Goal: Find specific page/section: Find specific page/section

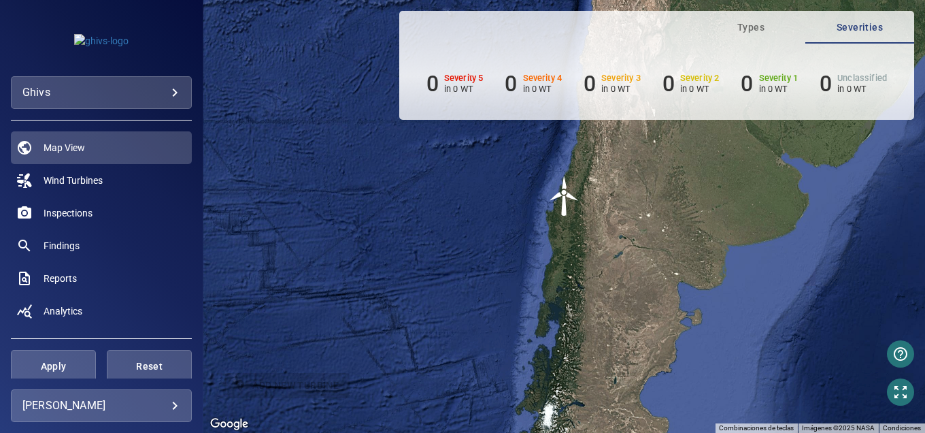
click at [169, 91] on body "**********" at bounding box center [462, 216] width 925 height 433
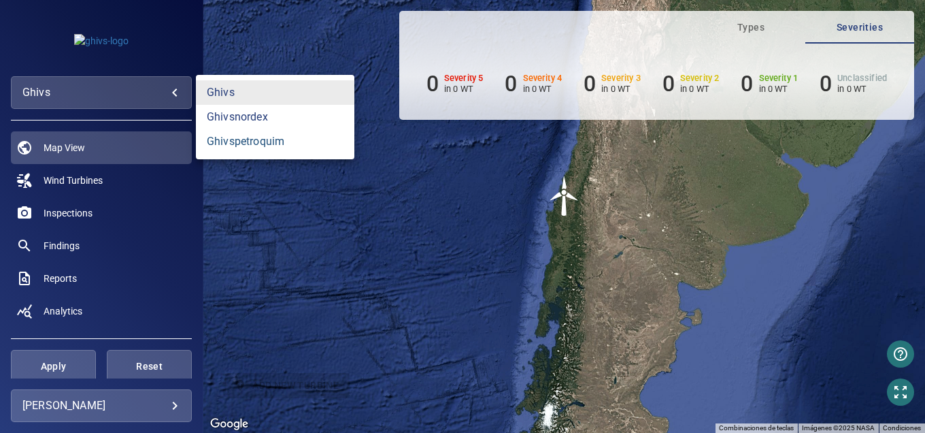
click at [244, 149] on link "ghivspetroquim" at bounding box center [275, 141] width 159 height 24
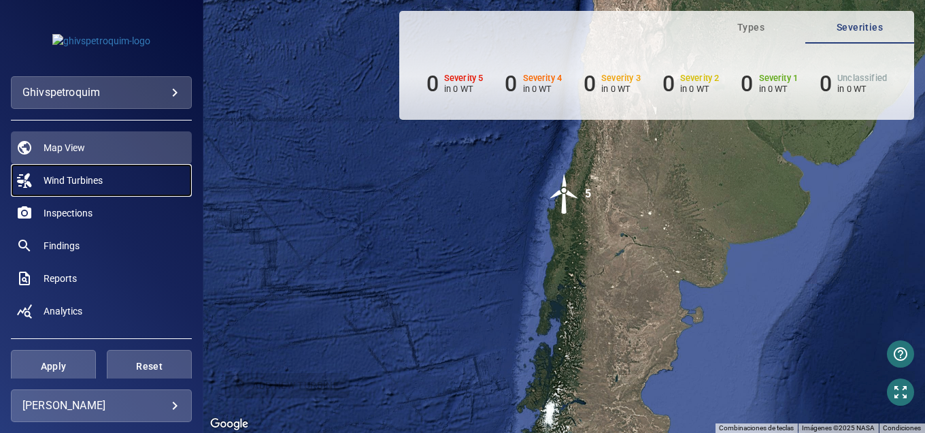
click at [90, 184] on span "Wind Turbines" at bounding box center [73, 181] width 59 height 14
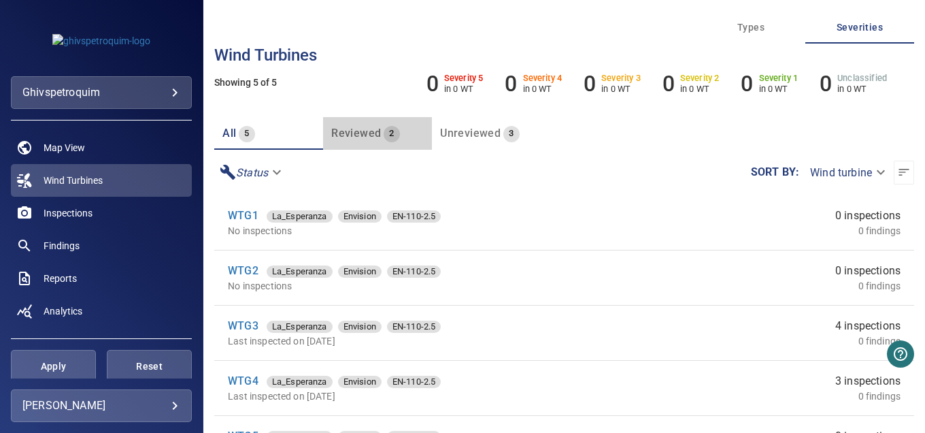
click at [359, 131] on span "Reviewed" at bounding box center [356, 133] width 50 height 13
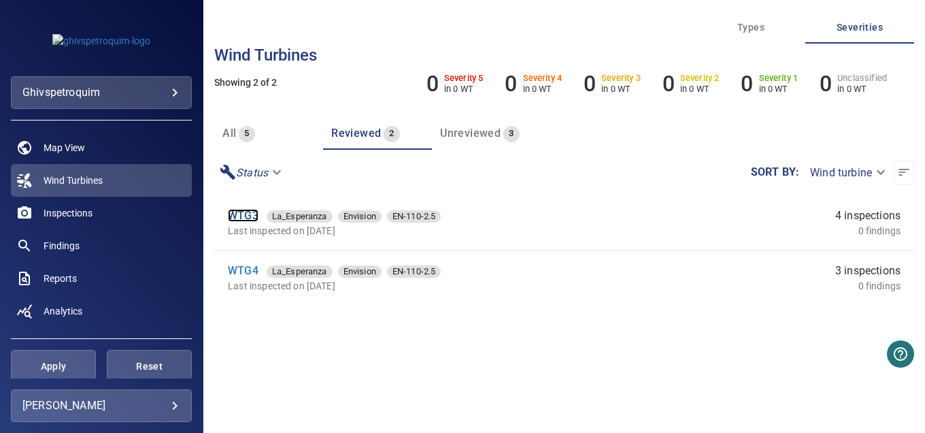
click at [236, 218] on link "WTG3" at bounding box center [243, 215] width 31 height 13
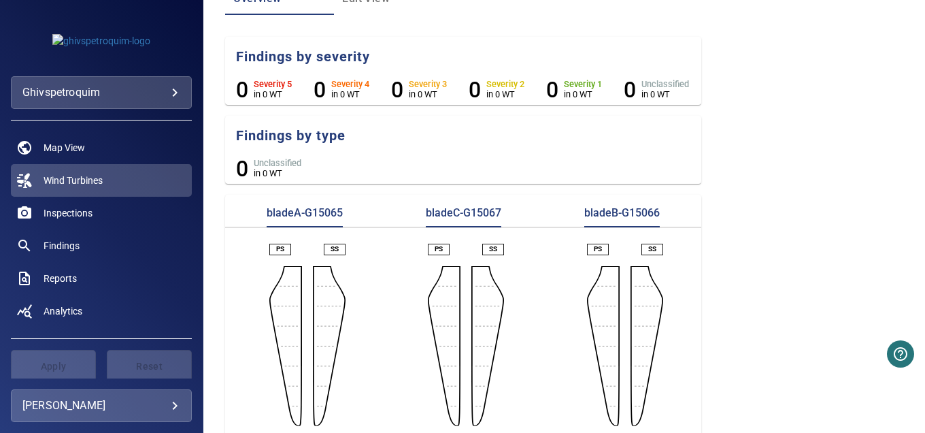
scroll to position [165, 0]
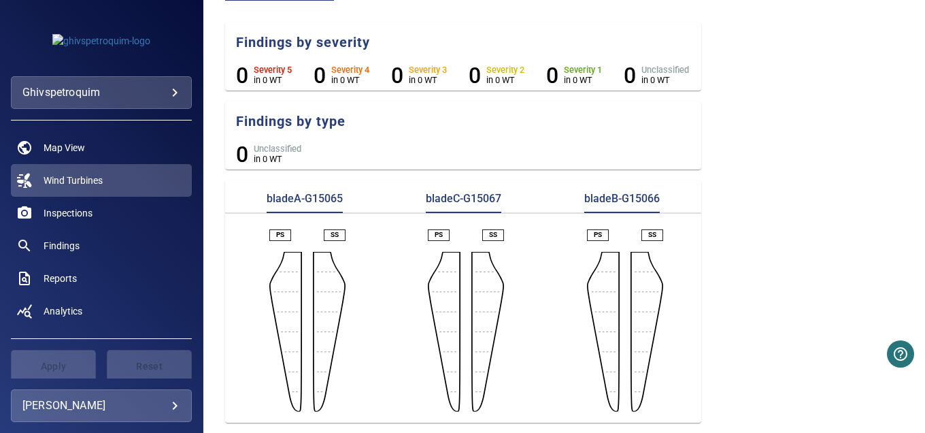
click at [293, 290] on aside at bounding box center [285, 332] width 33 height 160
click at [465, 196] on p "bladeC-G15067" at bounding box center [464, 202] width 76 height 22
click at [73, 209] on span "Inspections" at bounding box center [68, 213] width 49 height 14
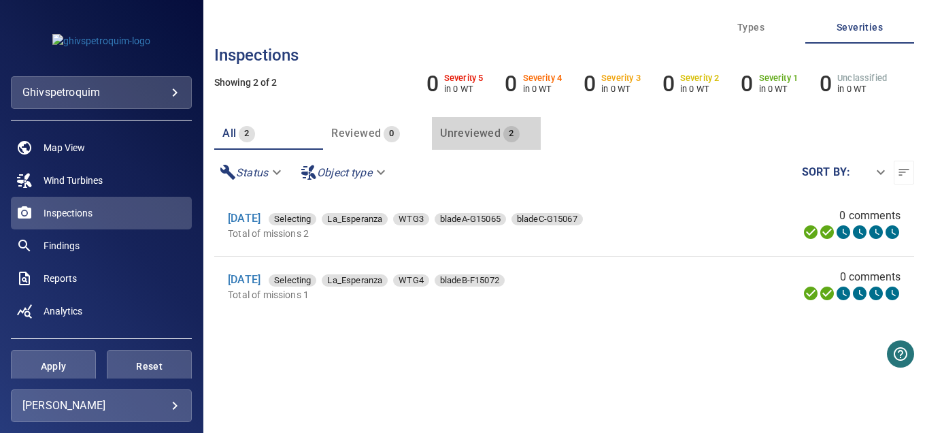
click at [472, 137] on span "Unreviewed" at bounding box center [470, 133] width 61 height 13
click at [249, 214] on link "[DATE]" at bounding box center [244, 218] width 33 height 13
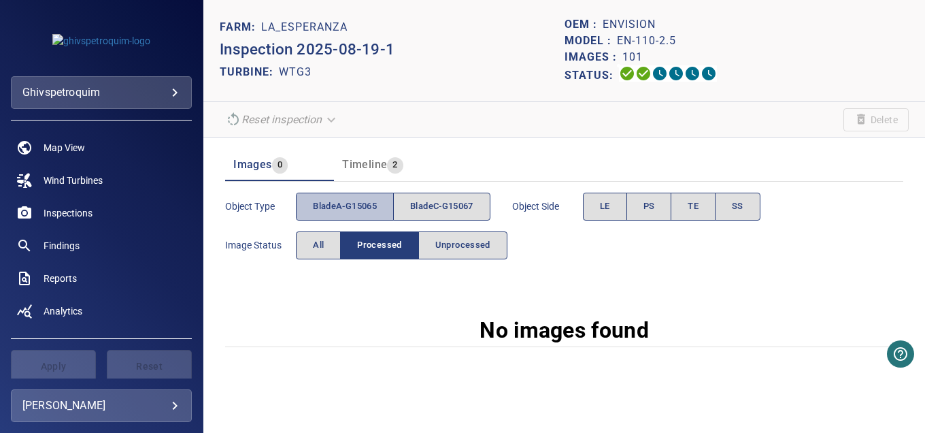
click at [358, 197] on button "bladeA-G15065" at bounding box center [345, 207] width 98 height 28
click at [346, 208] on span "bladeA-G15065" at bounding box center [345, 207] width 64 height 16
click at [308, 247] on button "All" at bounding box center [318, 245] width 45 height 28
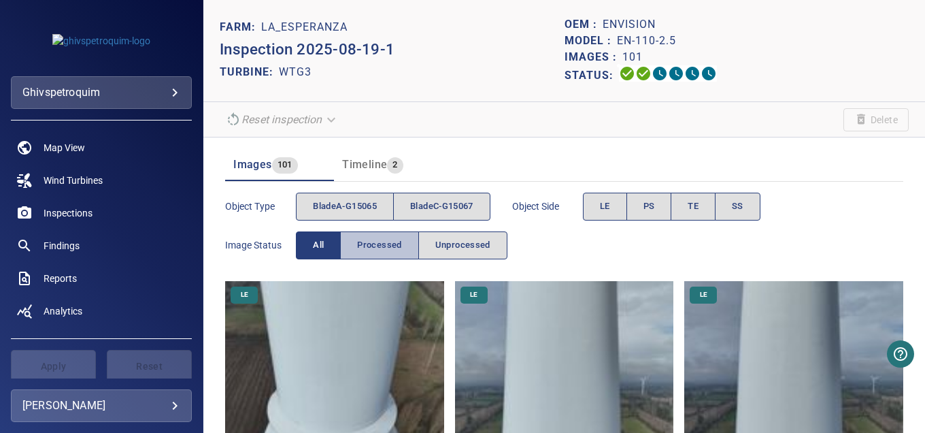
click at [388, 246] on span "Processed" at bounding box center [379, 245] width 44 height 16
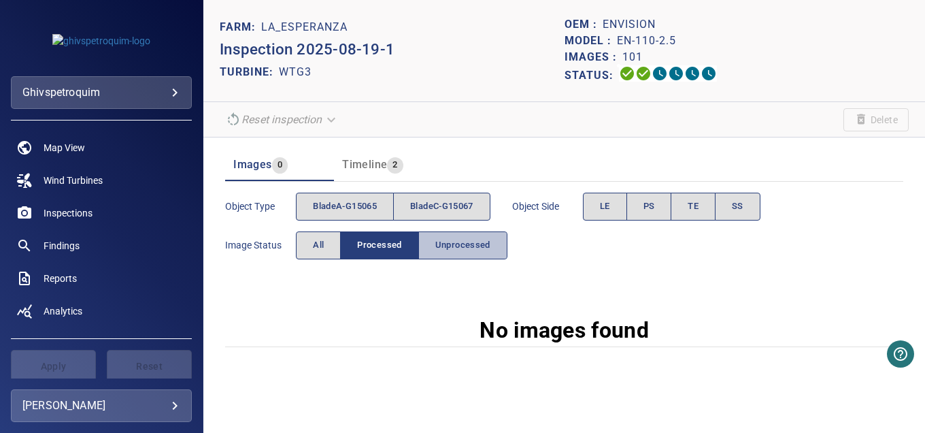
click at [441, 246] on span "Unprocessed" at bounding box center [462, 245] width 55 height 16
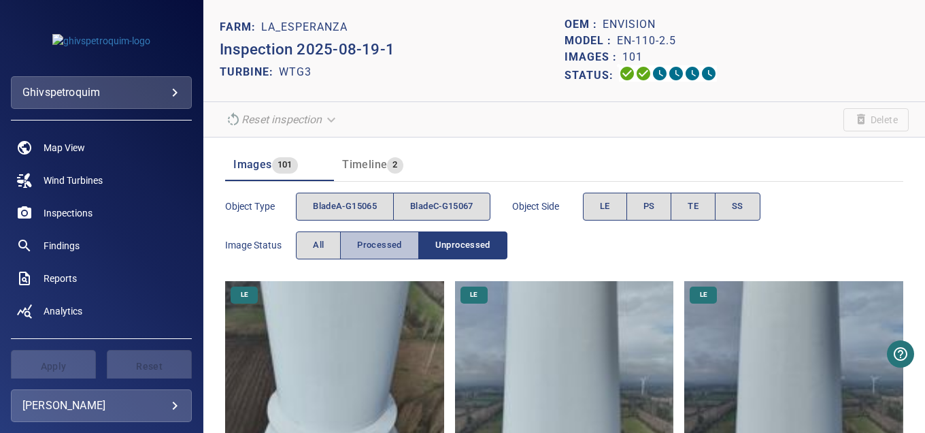
click at [386, 245] on span "Processed" at bounding box center [379, 245] width 44 height 16
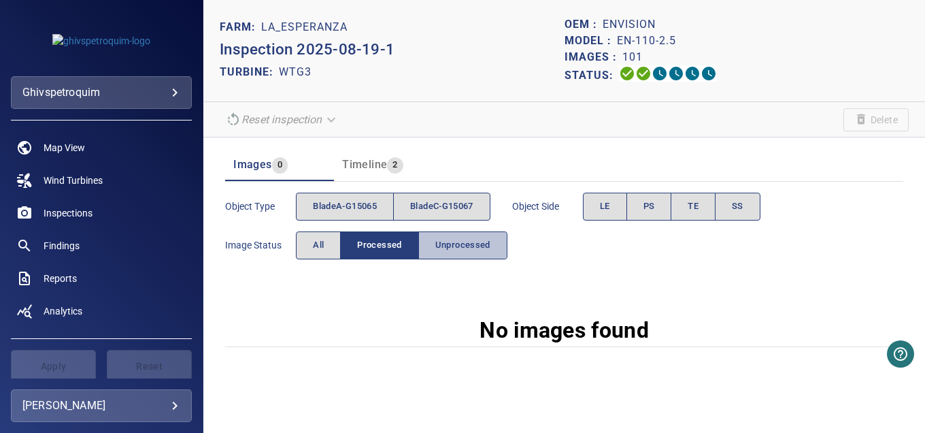
click at [444, 248] on span "Unprocessed" at bounding box center [462, 245] width 55 height 16
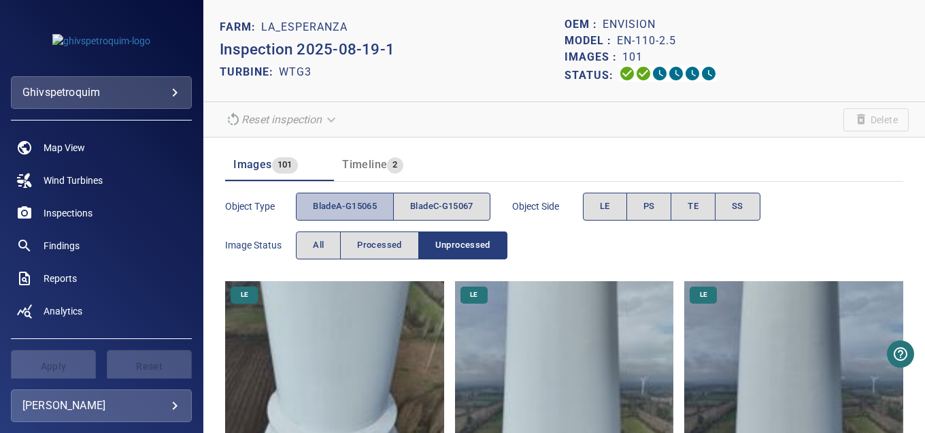
click at [359, 203] on span "bladeA-G15065" at bounding box center [345, 207] width 64 height 16
click at [357, 214] on button "bladeA-G15065" at bounding box center [345, 207] width 98 height 28
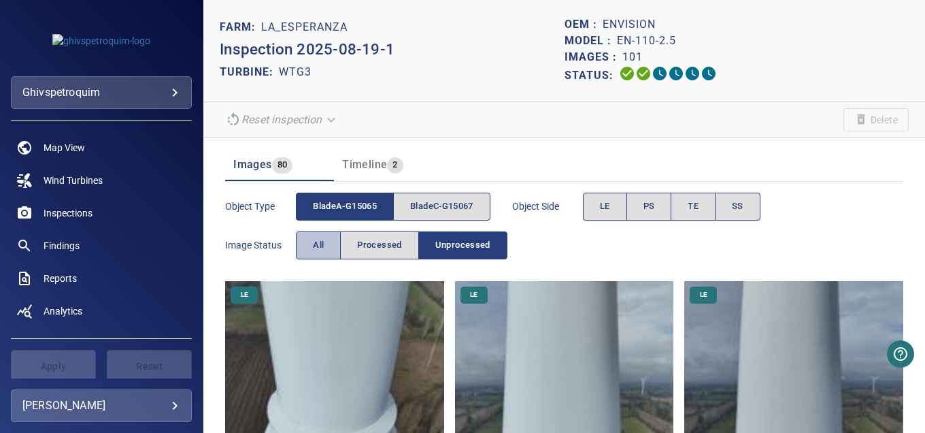
click at [306, 250] on button "All" at bounding box center [318, 245] width 45 height 28
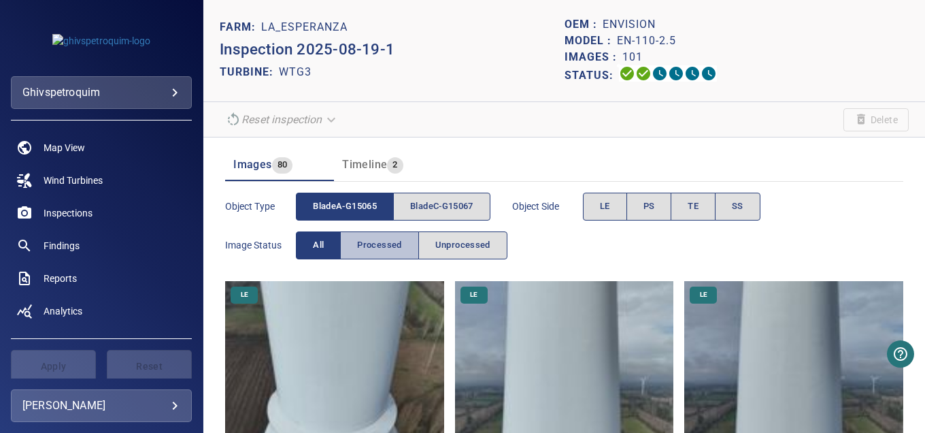
click at [378, 250] on span "Processed" at bounding box center [379, 245] width 44 height 16
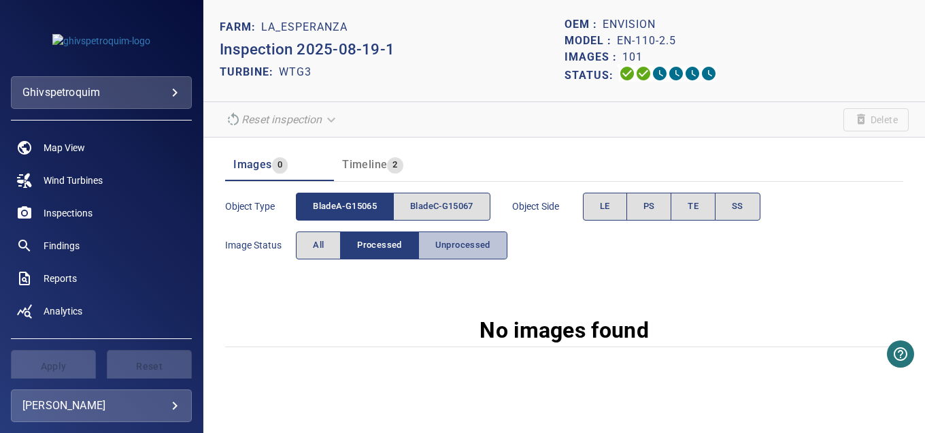
click at [448, 249] on span "Unprocessed" at bounding box center [462, 245] width 55 height 16
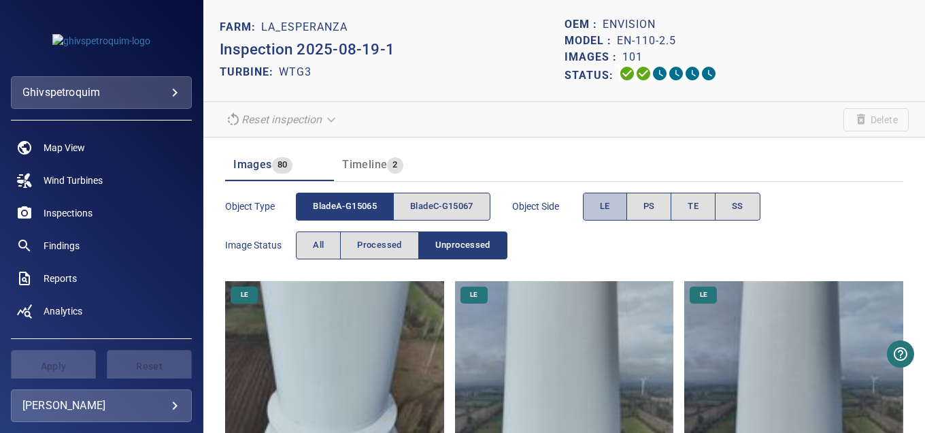
click at [600, 204] on button "LE" at bounding box center [605, 207] width 44 height 28
click at [655, 211] on span "PS" at bounding box center [650, 207] width 12 height 16
click at [600, 208] on button "LE" at bounding box center [605, 207] width 44 height 28
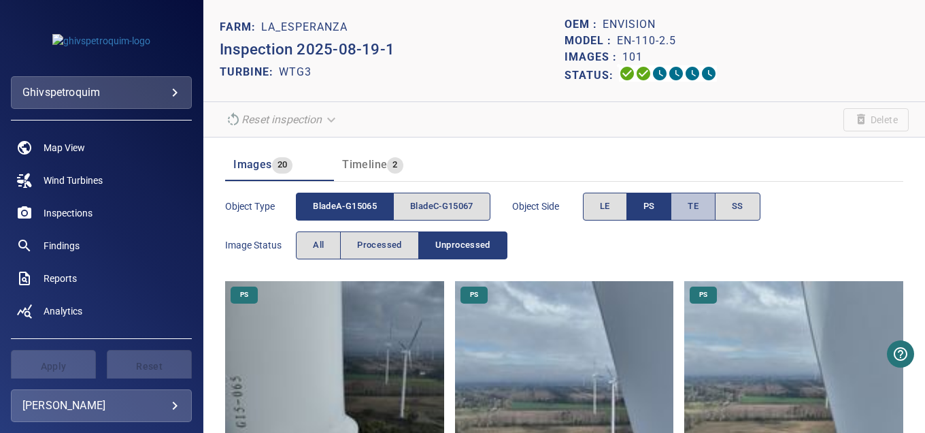
click at [693, 208] on span "TE" at bounding box center [693, 207] width 11 height 16
click at [653, 208] on span "PS" at bounding box center [650, 207] width 12 height 16
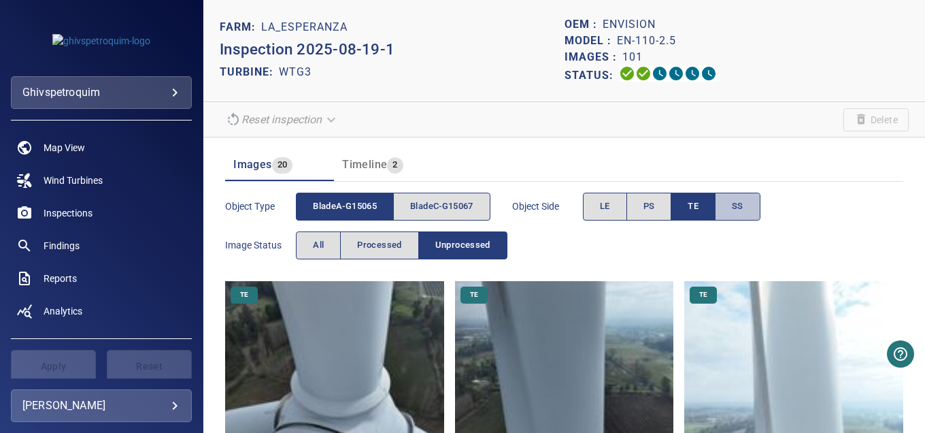
click at [733, 208] on button "SS" at bounding box center [738, 207] width 46 height 28
click at [703, 211] on button "TE" at bounding box center [693, 207] width 45 height 28
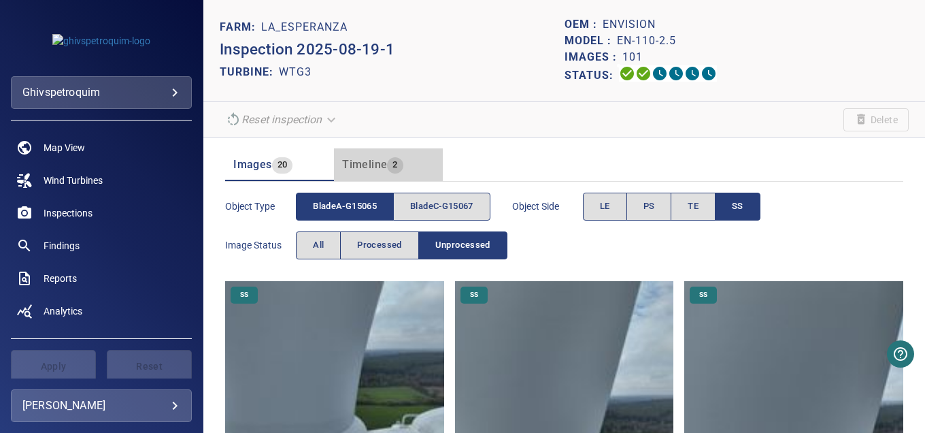
click at [372, 161] on span "Timeline" at bounding box center [364, 164] width 45 height 13
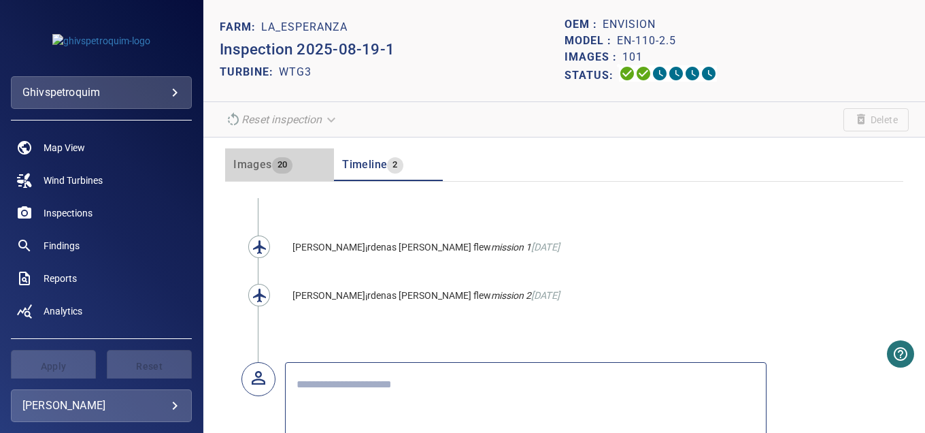
click at [247, 165] on span "Images" at bounding box center [252, 164] width 38 height 13
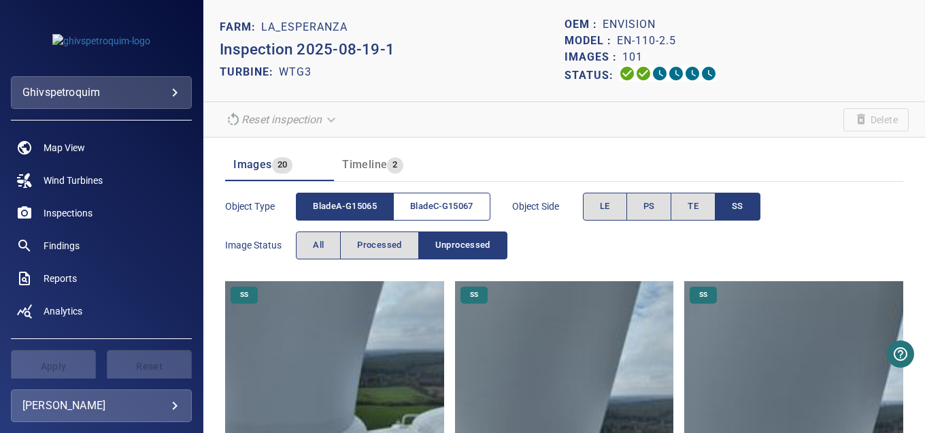
click at [437, 206] on span "bladeC-G15067" at bounding box center [441, 207] width 63 height 16
click at [555, 363] on img at bounding box center [564, 390] width 219 height 219
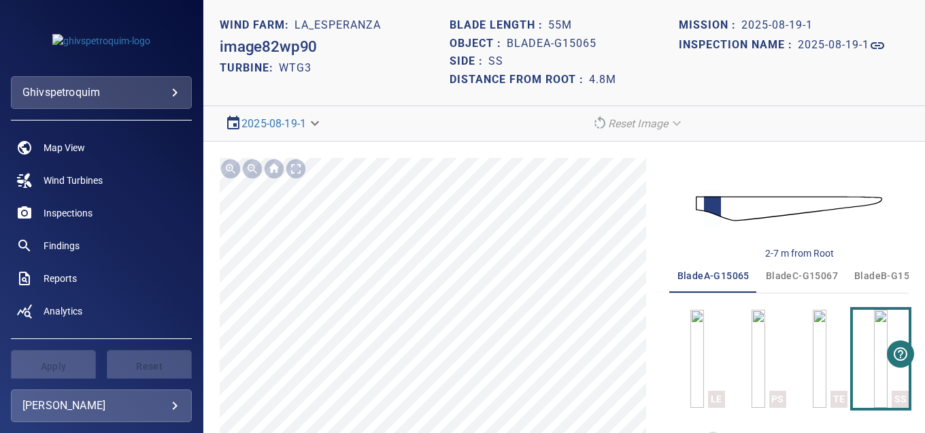
click at [94, 96] on body "**********" at bounding box center [462, 216] width 925 height 433
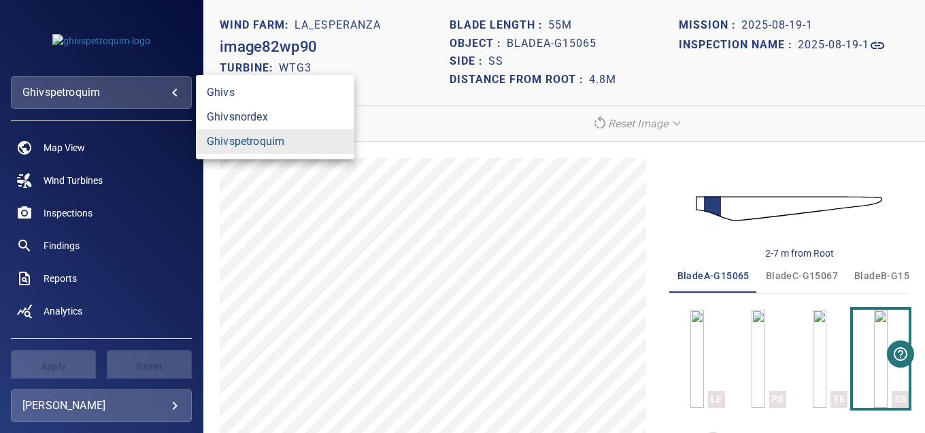
click at [261, 144] on link "ghivspetroquim" at bounding box center [275, 141] width 159 height 24
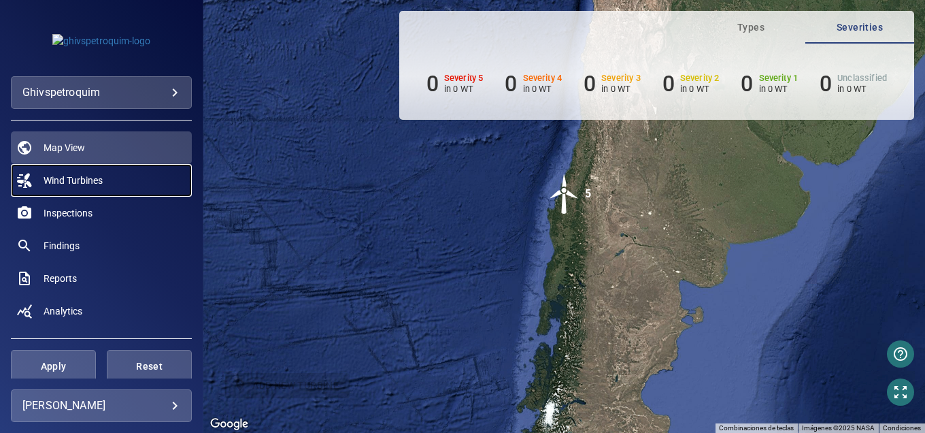
click at [80, 177] on span "Wind Turbines" at bounding box center [73, 181] width 59 height 14
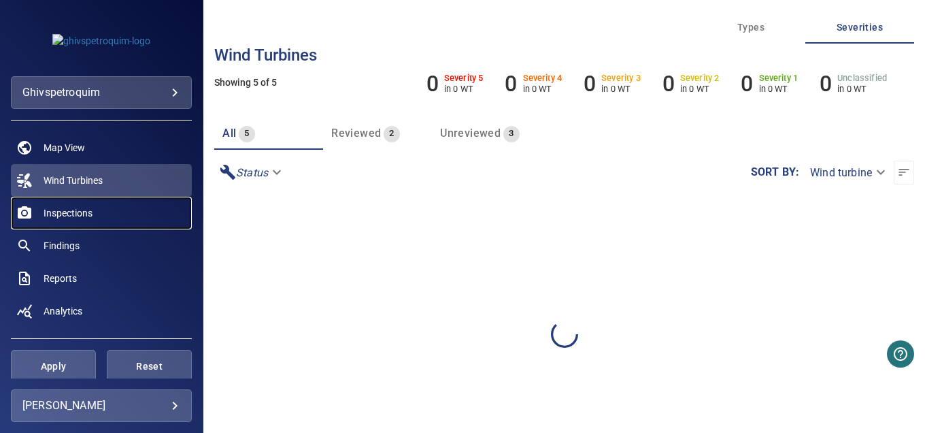
click at [76, 213] on span "Inspections" at bounding box center [68, 213] width 49 height 14
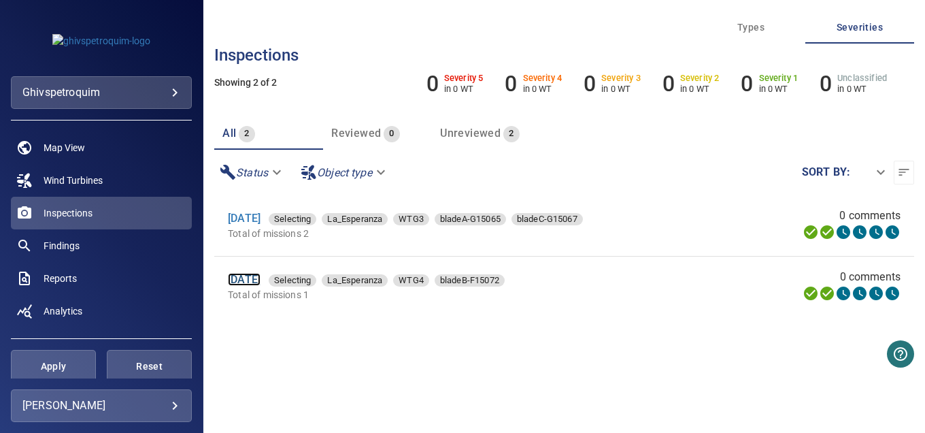
click at [249, 278] on link "[DATE]" at bounding box center [244, 279] width 33 height 13
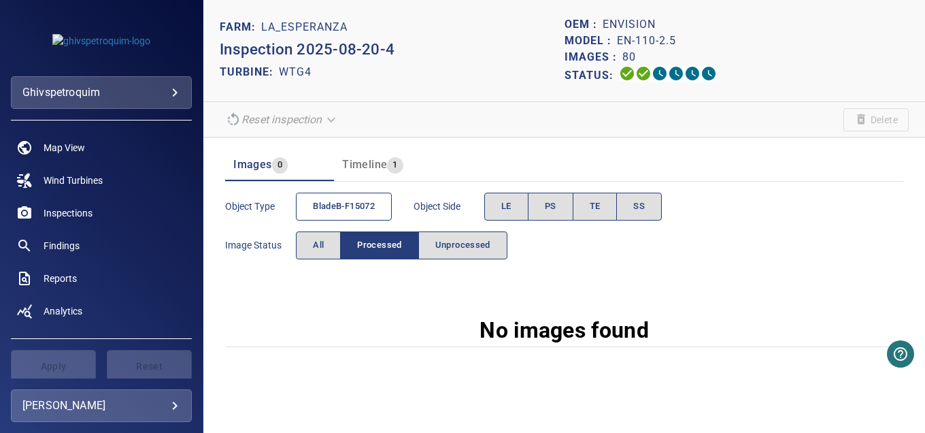
click at [346, 201] on span "bladeB-F15072" at bounding box center [344, 207] width 62 height 16
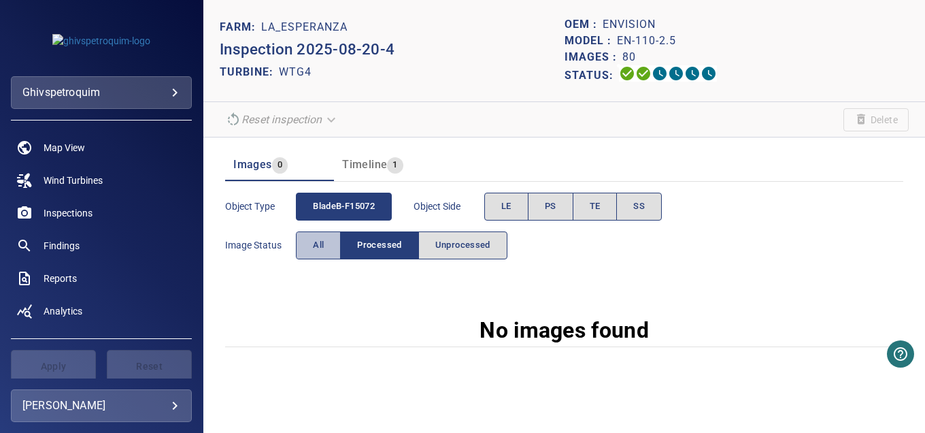
click at [316, 252] on button "All" at bounding box center [318, 245] width 45 height 28
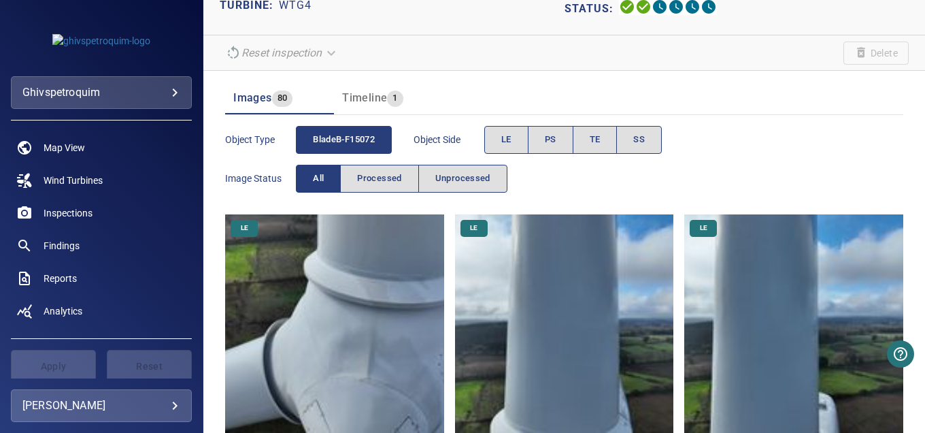
scroll to position [136, 0]
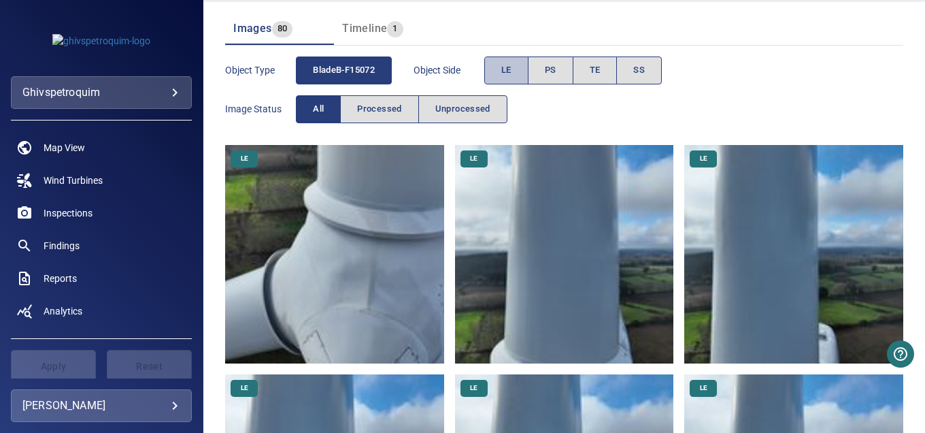
click at [499, 65] on button "LE" at bounding box center [506, 70] width 44 height 28
click at [549, 67] on span "PS" at bounding box center [551, 71] width 12 height 16
click at [508, 65] on span "LE" at bounding box center [506, 71] width 10 height 16
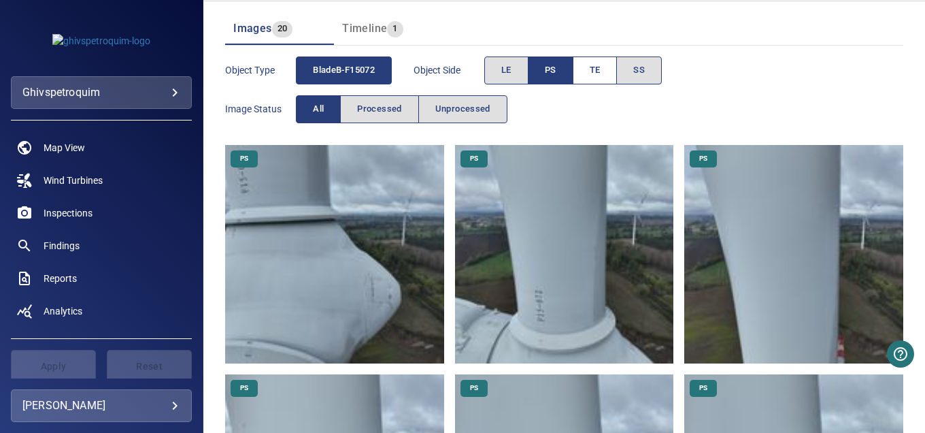
click at [592, 66] on span "TE" at bounding box center [595, 71] width 11 height 16
click at [555, 69] on span "PS" at bounding box center [551, 71] width 12 height 16
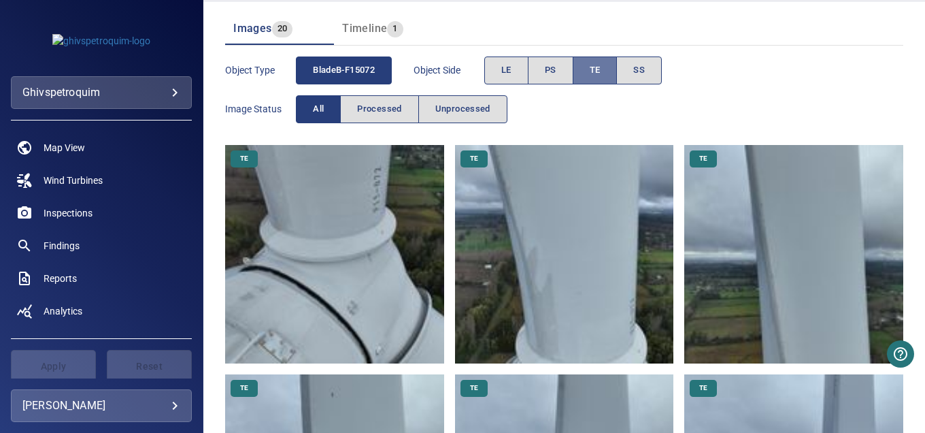
click at [582, 69] on button "TE" at bounding box center [595, 70] width 45 height 28
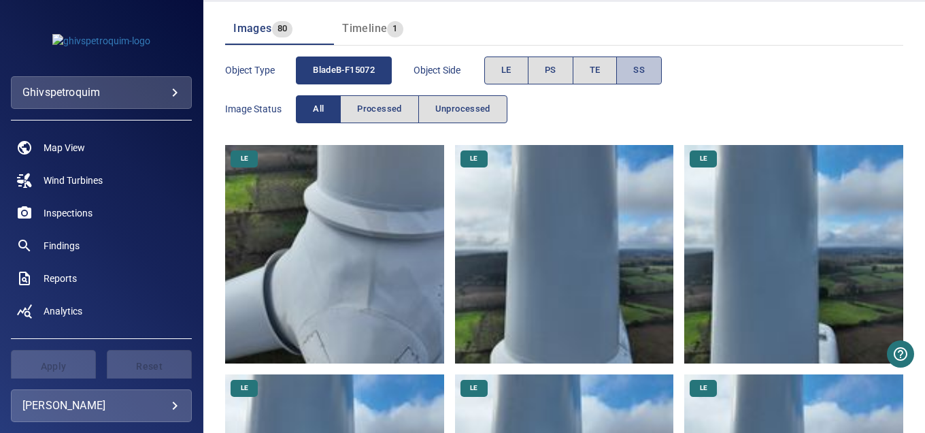
click at [647, 56] on button "SS" at bounding box center [639, 70] width 46 height 28
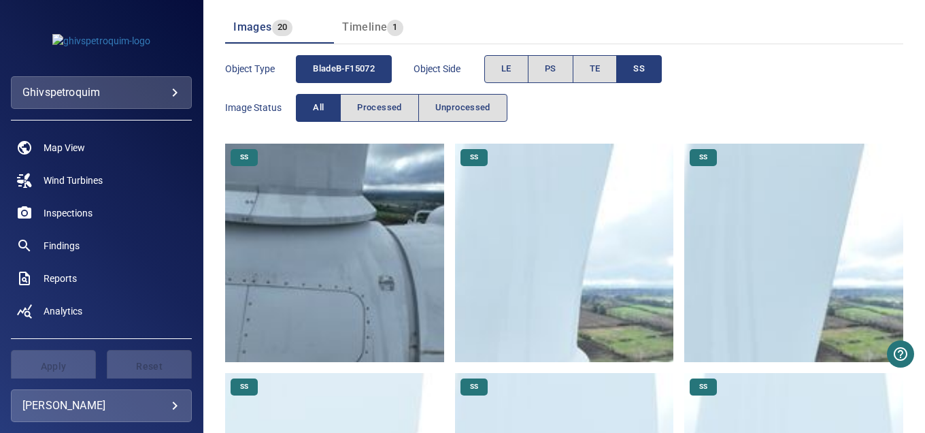
scroll to position [0, 0]
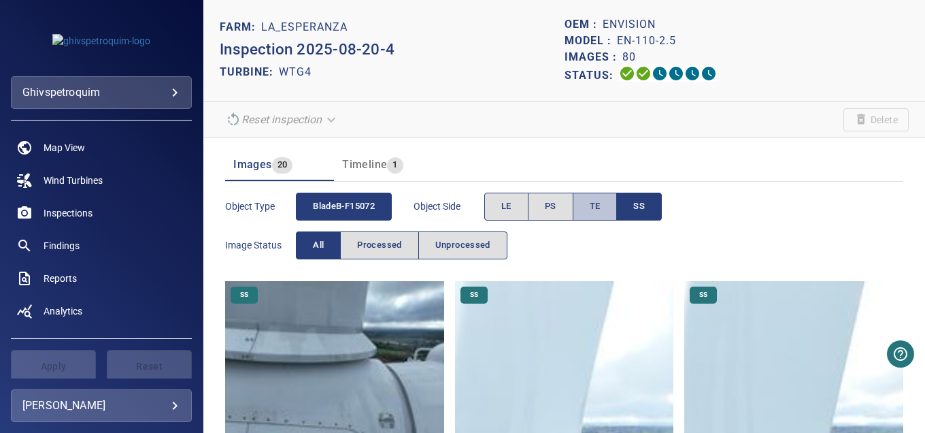
click at [593, 212] on span "TE" at bounding box center [595, 207] width 11 height 16
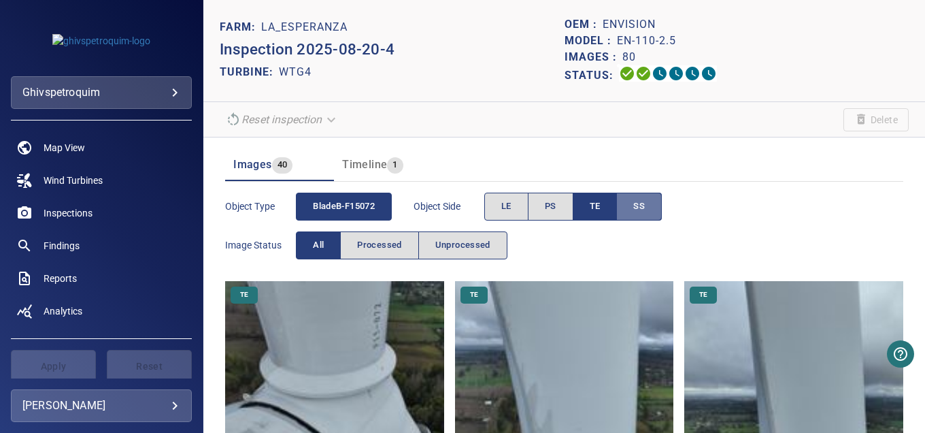
click at [629, 205] on button "SS" at bounding box center [639, 207] width 45 height 28
click at [541, 210] on button "PS" at bounding box center [551, 207] width 46 height 28
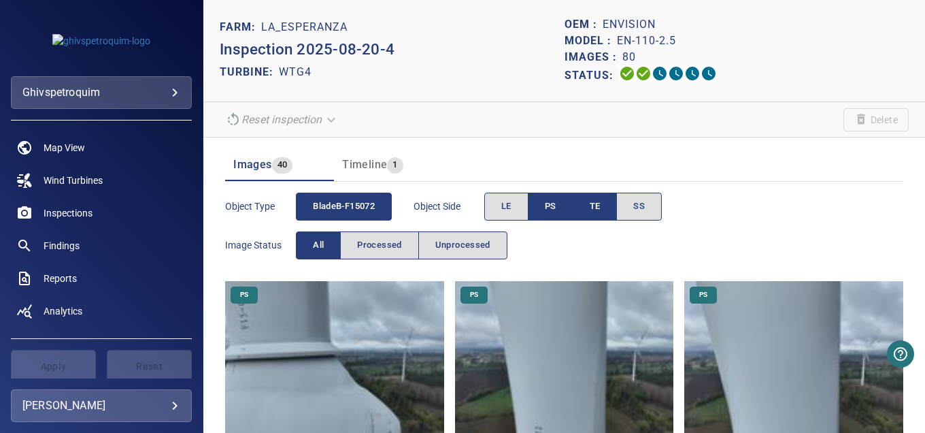
click at [604, 199] on button "TE" at bounding box center [596, 207] width 44 height 28
click at [508, 211] on span "LE" at bounding box center [506, 207] width 10 height 16
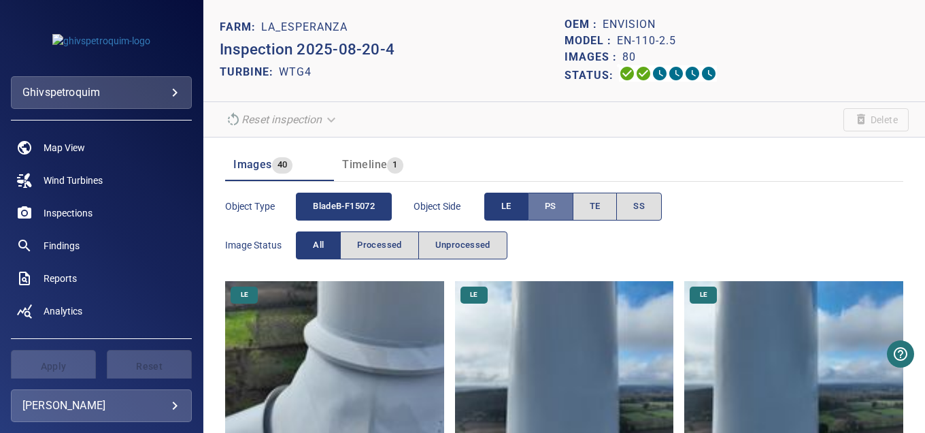
click at [552, 199] on span "PS" at bounding box center [551, 207] width 12 height 16
click at [71, 243] on span "Findings" at bounding box center [62, 246] width 36 height 14
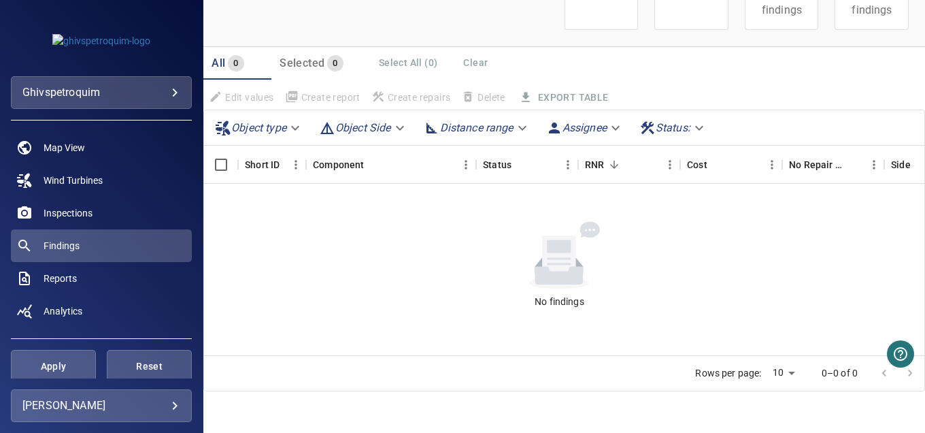
scroll to position [131, 0]
click at [554, 91] on div "Edit values Create report Create repairs Assign job Delete Export Table" at bounding box center [411, 96] width 416 height 25
click at [253, 129] on body "**********" at bounding box center [462, 216] width 925 height 433
drag, startPoint x: 319, startPoint y: 117, endPoint x: 349, endPoint y: 122, distance: 30.4
click at [323, 118] on div at bounding box center [462, 216] width 925 height 433
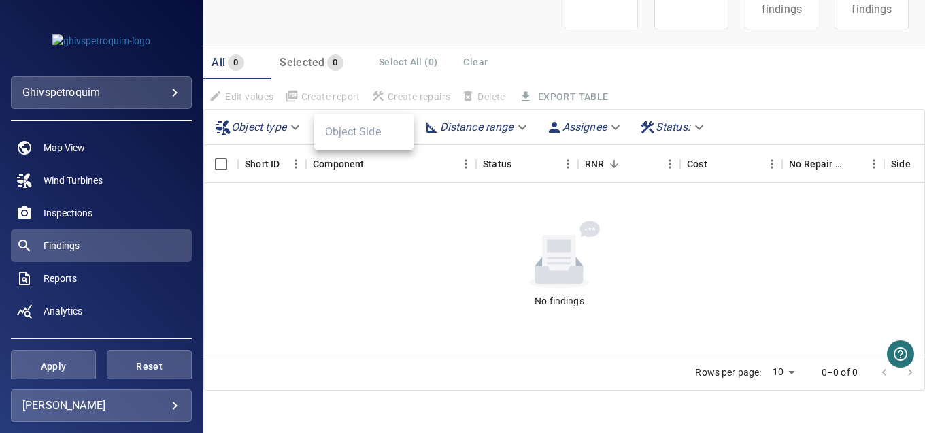
click at [352, 122] on body "**********" at bounding box center [462, 216] width 925 height 433
click at [452, 122] on div at bounding box center [462, 216] width 925 height 433
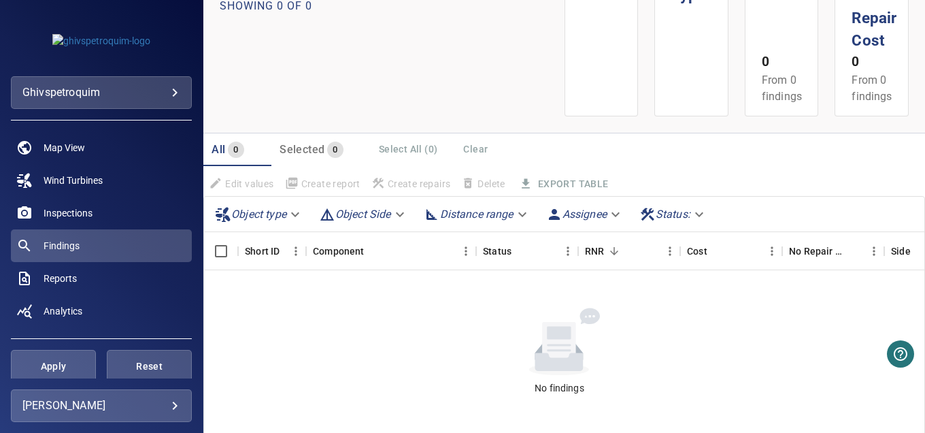
scroll to position [0, 0]
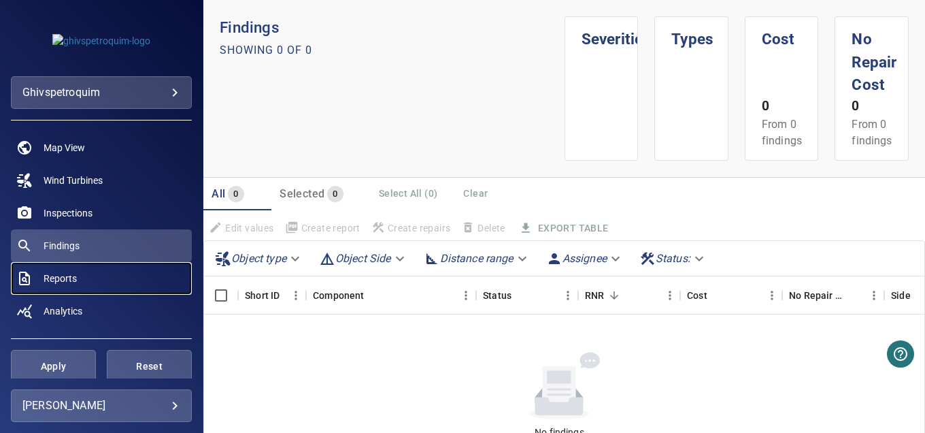
click at [63, 280] on span "Reports" at bounding box center [60, 278] width 33 height 14
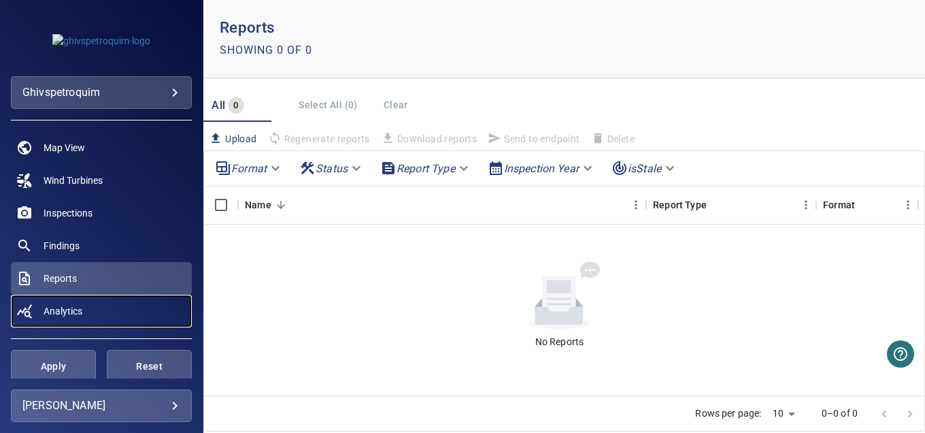
click at [56, 306] on span "Analytics" at bounding box center [63, 311] width 39 height 14
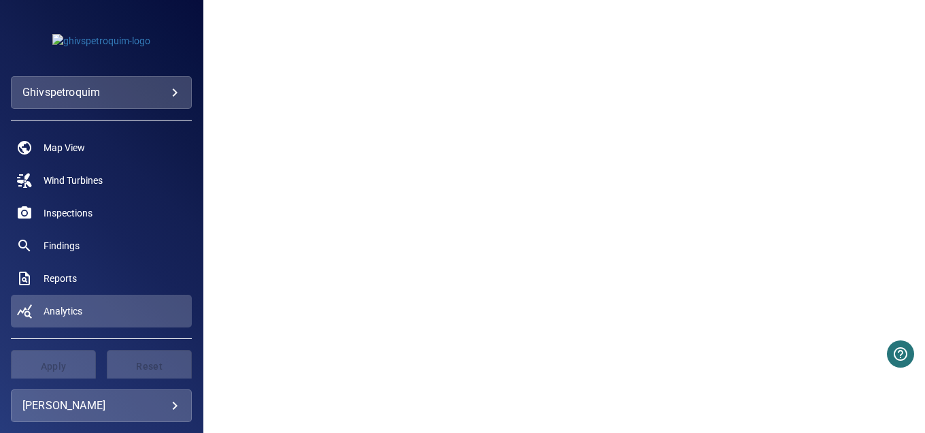
scroll to position [916, 0]
click at [67, 140] on link "Map View" at bounding box center [101, 147] width 181 height 33
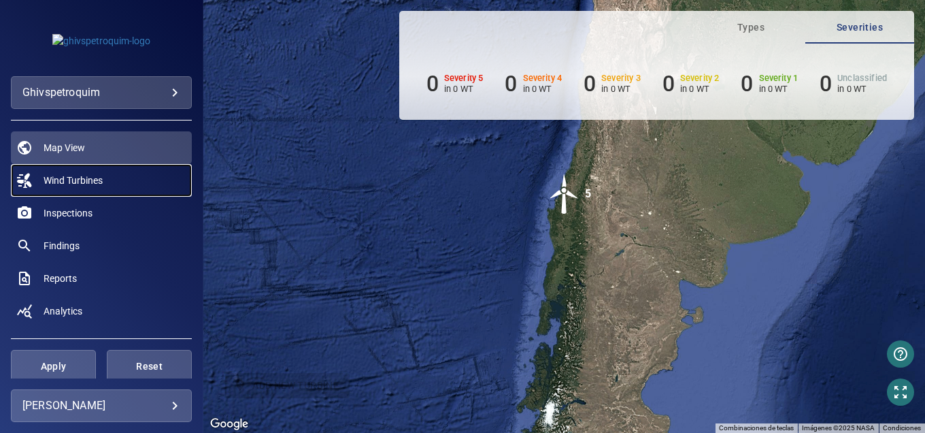
click at [67, 183] on span "Wind Turbines" at bounding box center [73, 181] width 59 height 14
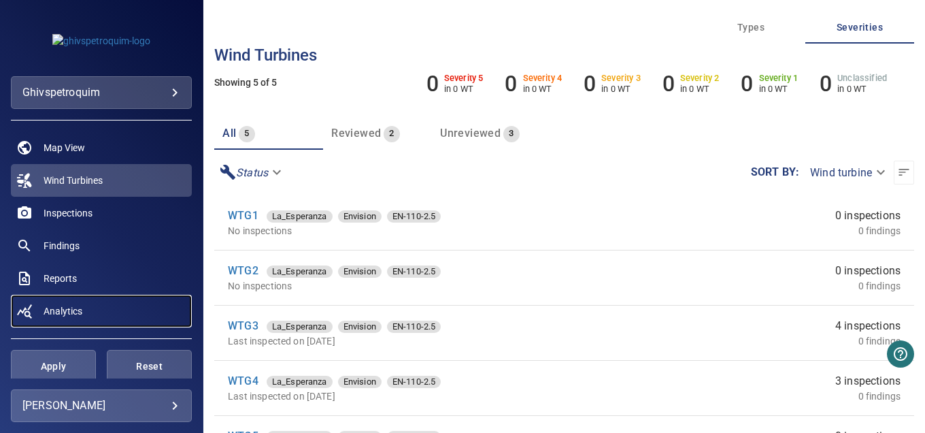
click at [75, 307] on span "Analytics" at bounding box center [63, 311] width 39 height 14
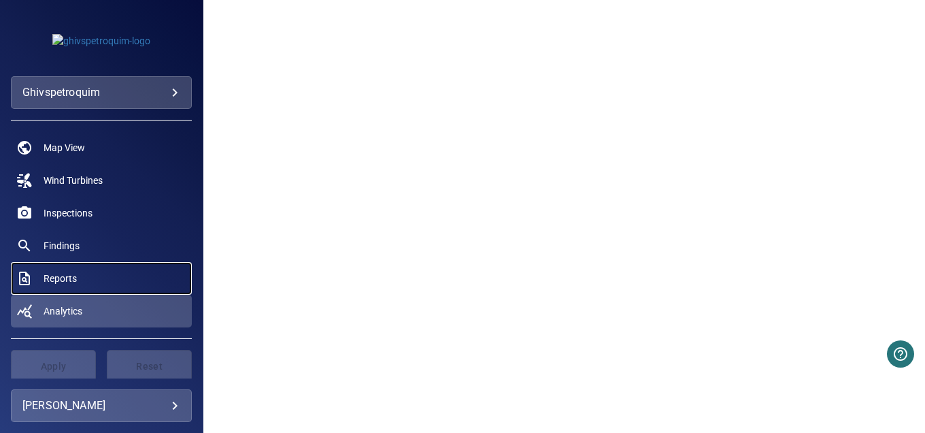
click at [42, 272] on link "Reports" at bounding box center [101, 278] width 181 height 33
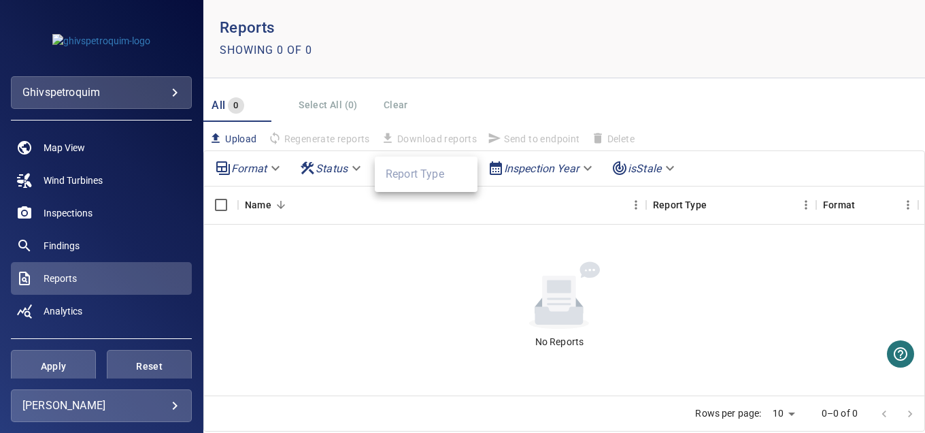
click at [406, 160] on body "**********" at bounding box center [462, 216] width 925 height 433
drag, startPoint x: 337, startPoint y: 173, endPoint x: 308, endPoint y: 181, distance: 31.0
click at [336, 173] on div at bounding box center [462, 216] width 925 height 433
click at [304, 174] on body "**********" at bounding box center [462, 216] width 925 height 433
click at [243, 173] on div at bounding box center [462, 216] width 925 height 433
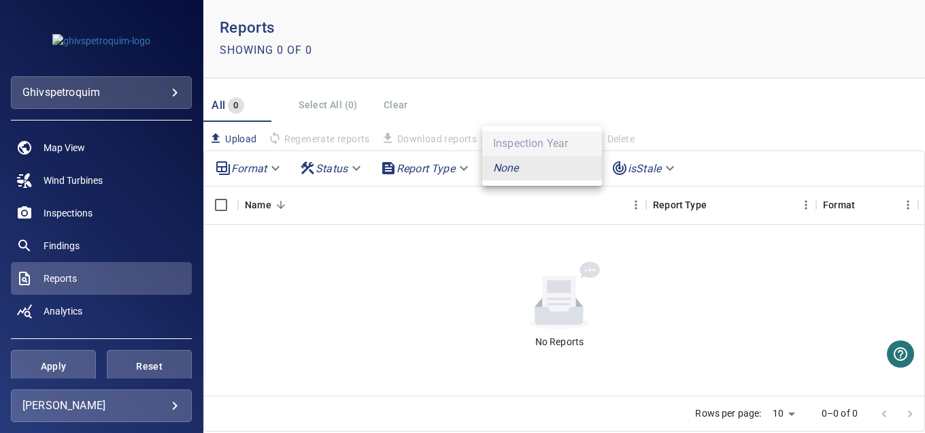
click at [527, 165] on body "**********" at bounding box center [462, 216] width 925 height 433
click at [480, 172] on div at bounding box center [462, 216] width 925 height 433
click at [504, 171] on body "**********" at bounding box center [462, 216] width 925 height 433
click at [503, 171] on em "None" at bounding box center [506, 168] width 26 height 16
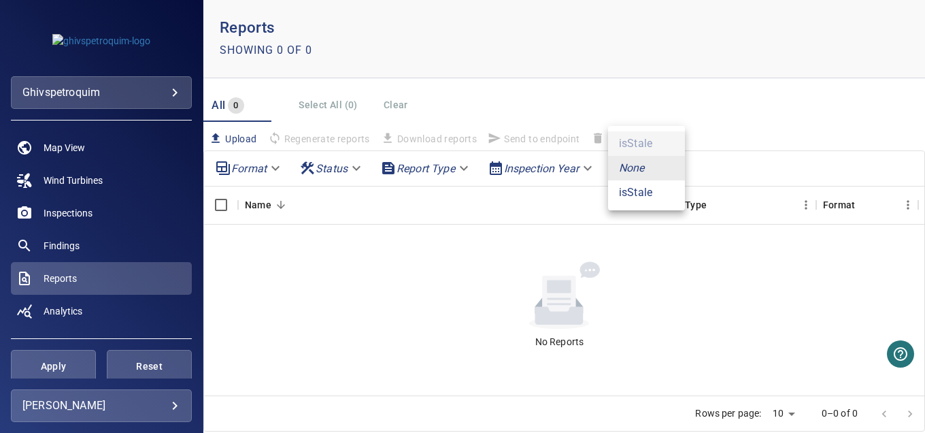
click at [630, 169] on body "**********" at bounding box center [462, 216] width 925 height 433
click at [758, 48] on div at bounding box center [462, 216] width 925 height 433
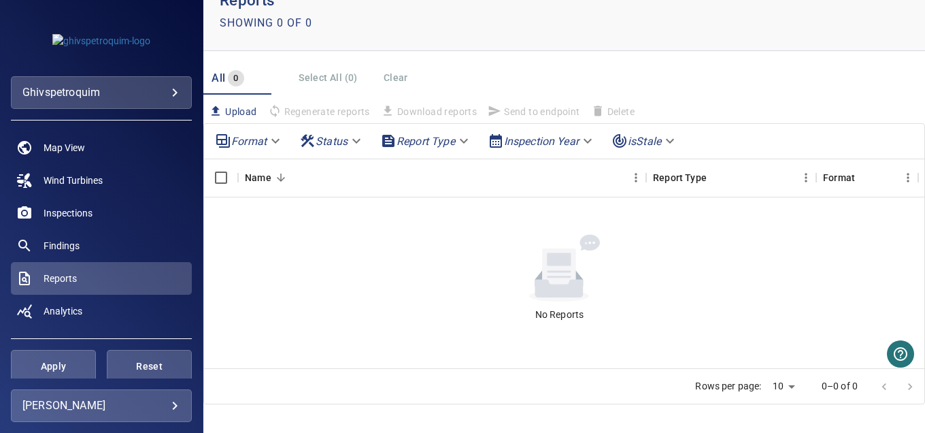
scroll to position [42, 0]
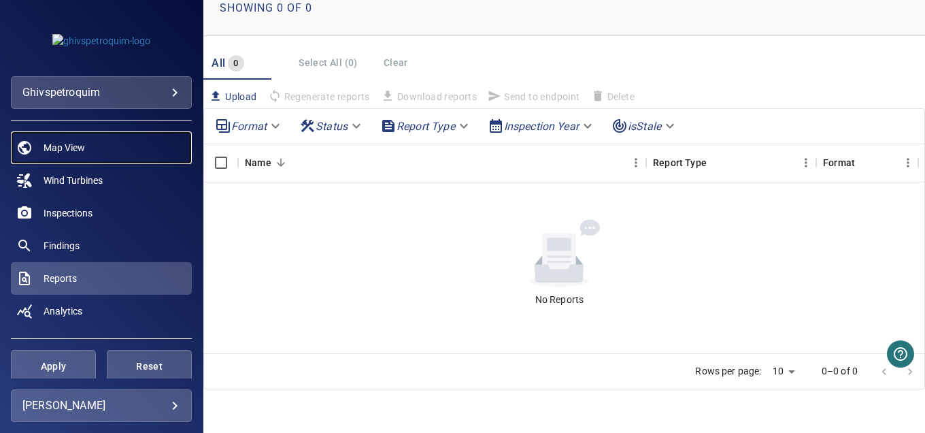
click at [56, 144] on span "Map View" at bounding box center [65, 148] width 42 height 14
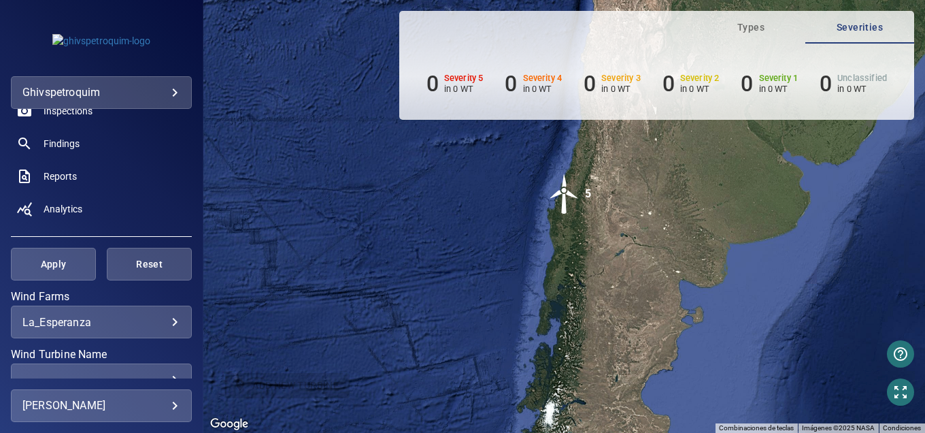
scroll to position [272, 0]
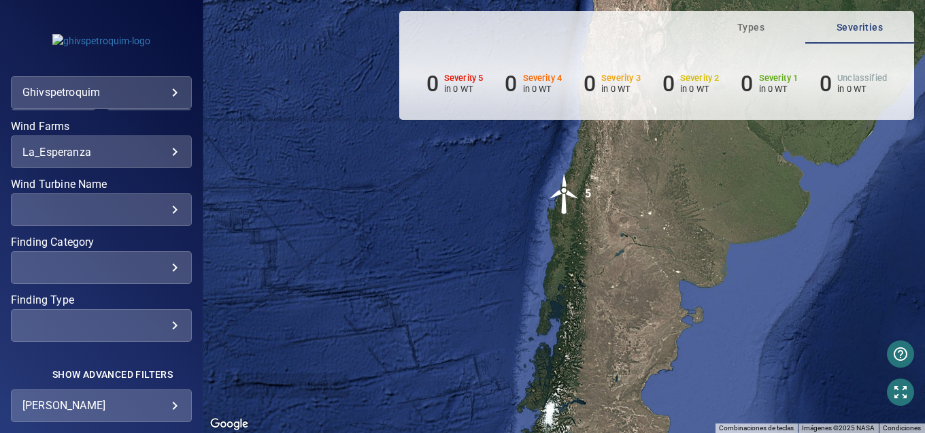
click at [77, 210] on div "​" at bounding box center [101, 209] width 158 height 13
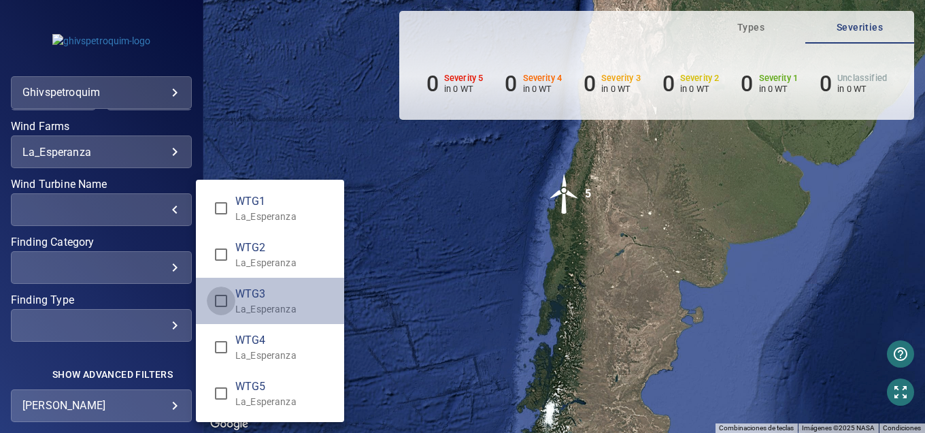
type input "**********"
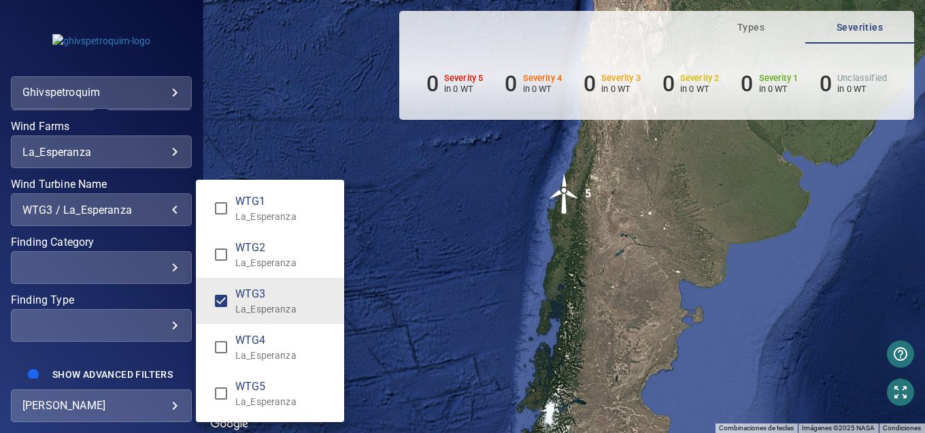
click at [93, 274] on div "Wind Turbine Name" at bounding box center [462, 216] width 925 height 433
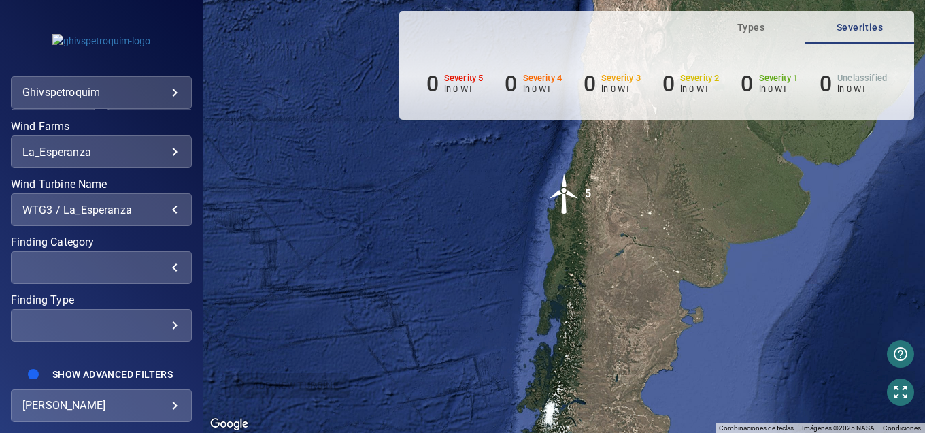
click at [166, 270] on div "​" at bounding box center [101, 267] width 158 height 13
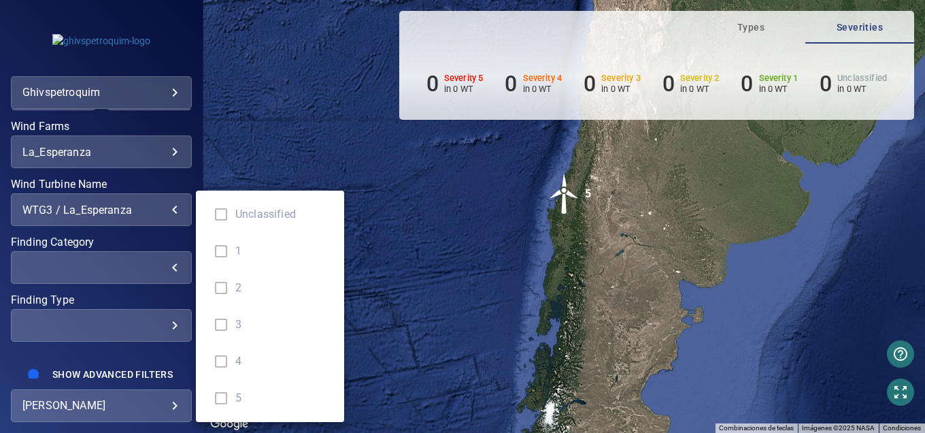
click at [148, 315] on div "Finding Category" at bounding box center [462, 216] width 925 height 433
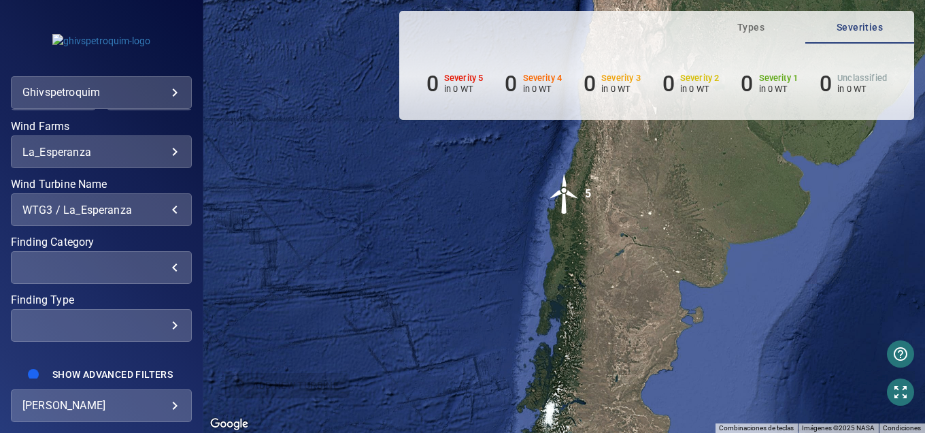
click at [156, 331] on div "​ ​" at bounding box center [101, 325] width 181 height 33
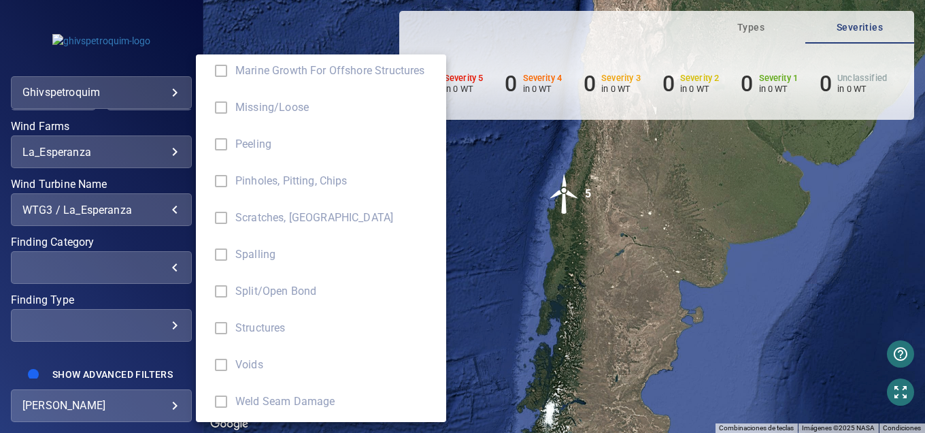
scroll to position [708, 0]
click at [92, 339] on div "Finding Type" at bounding box center [462, 216] width 925 height 433
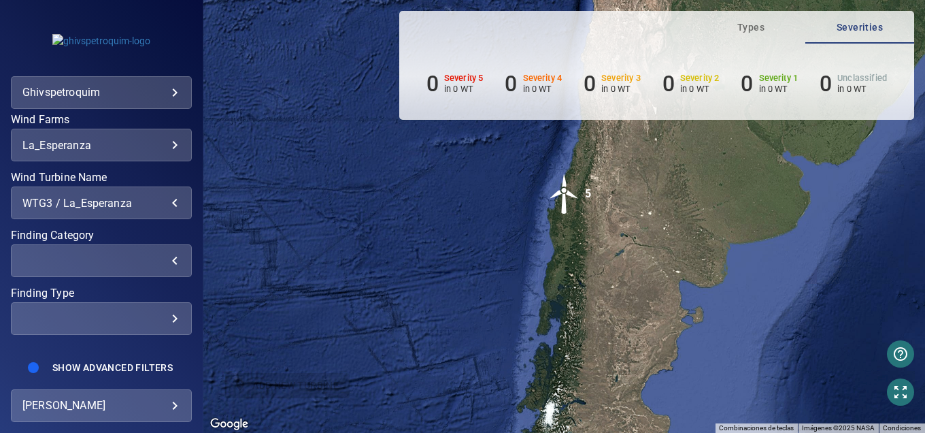
scroll to position [291, 0]
click at [109, 362] on span "Show Advanced Filters" at bounding box center [112, 367] width 120 height 11
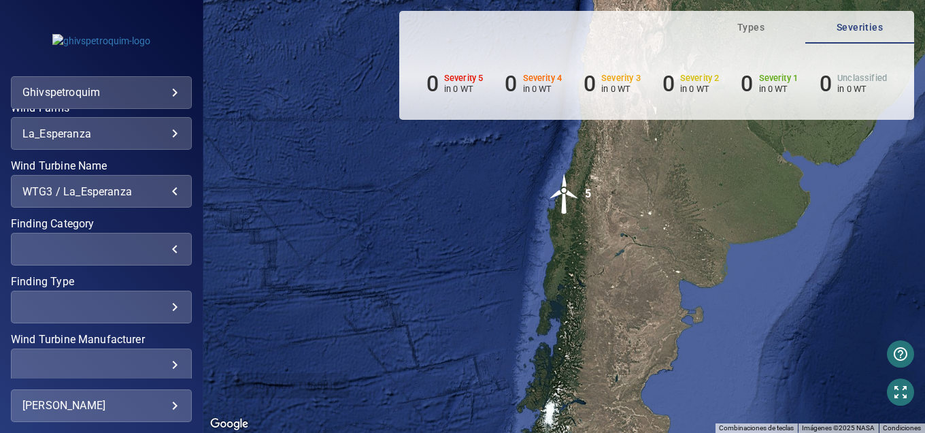
click at [158, 359] on div "​" at bounding box center [101, 365] width 158 height 13
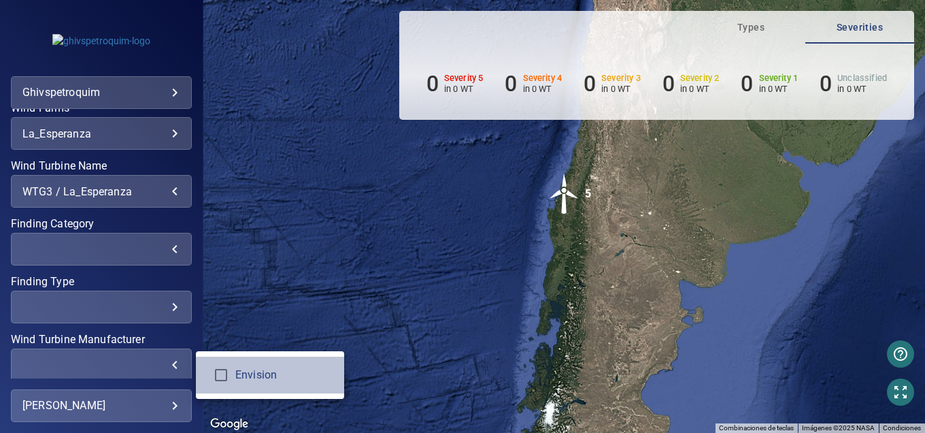
click at [240, 385] on li "Envision" at bounding box center [270, 375] width 148 height 37
type input "********"
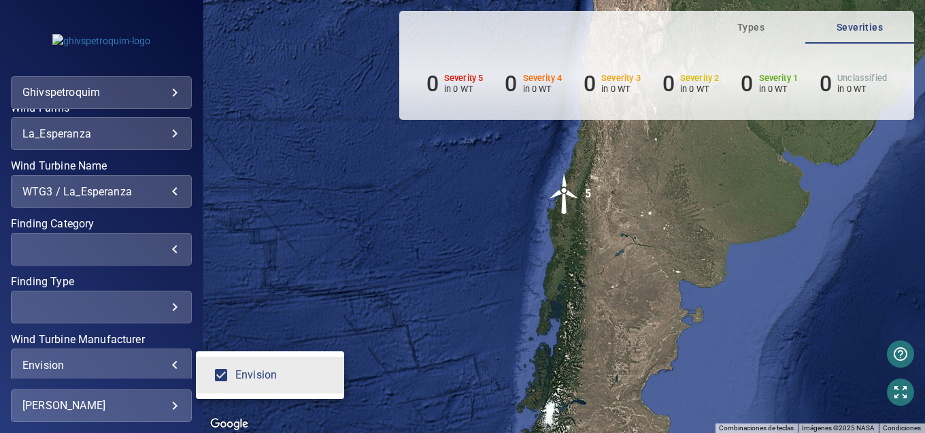
drag, startPoint x: 197, startPoint y: 245, endPoint x: 199, endPoint y: 354, distance: 109.6
click at [198, 323] on div "Wind Turbine Manufacturer" at bounding box center [462, 216] width 925 height 433
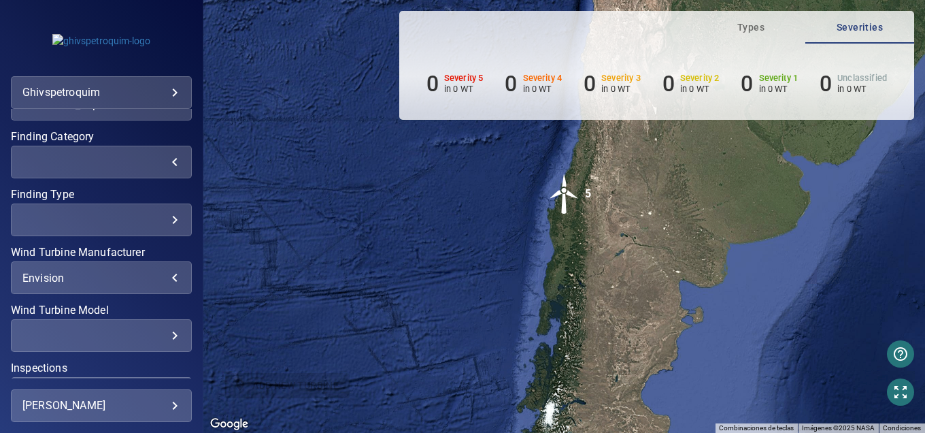
scroll to position [463, 0]
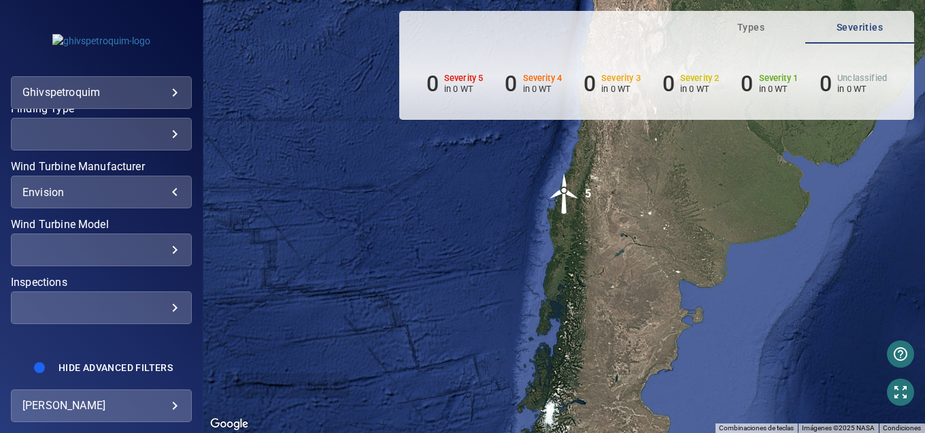
click at [109, 248] on div "​" at bounding box center [101, 250] width 158 height 13
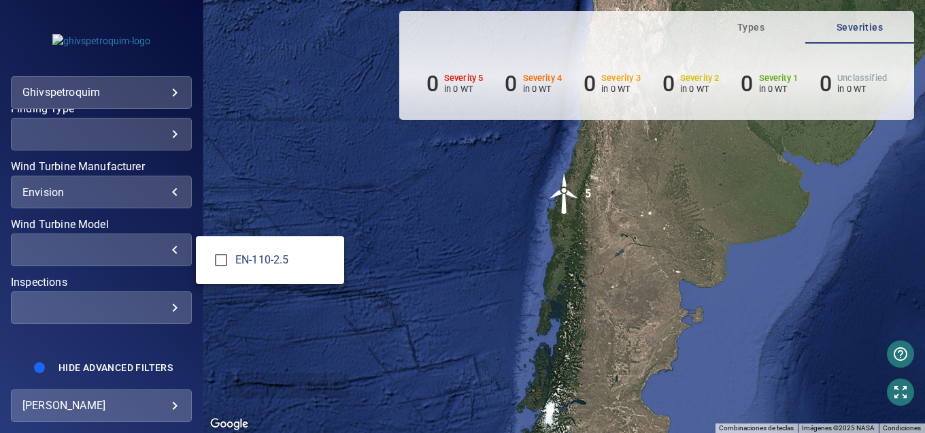
type input "**********"
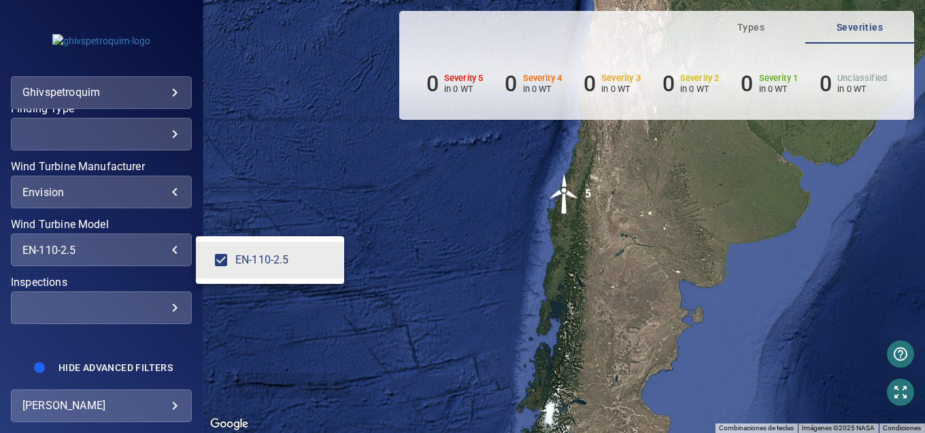
click at [105, 315] on div "Wind Turbine Model" at bounding box center [462, 216] width 925 height 433
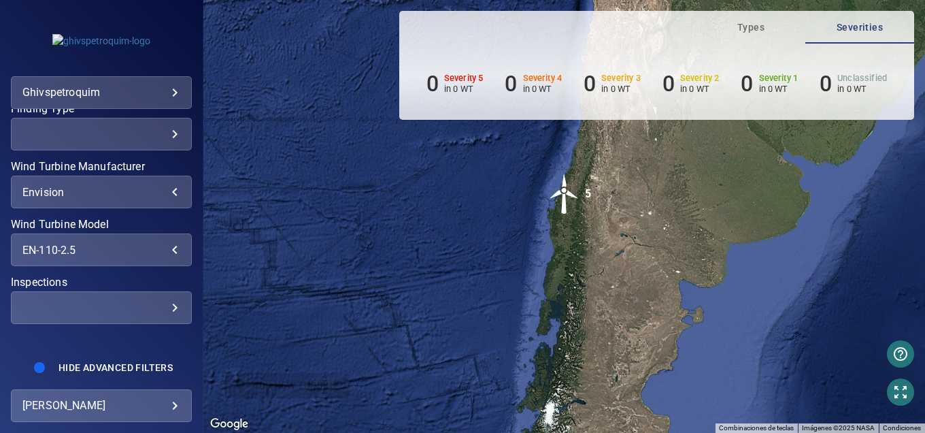
click at [154, 310] on div "​" at bounding box center [101, 307] width 158 height 13
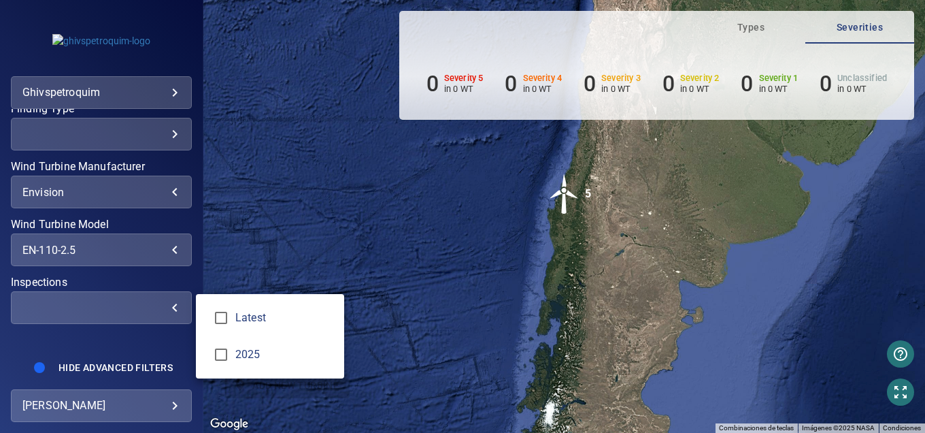
type input "******"
type input "****"
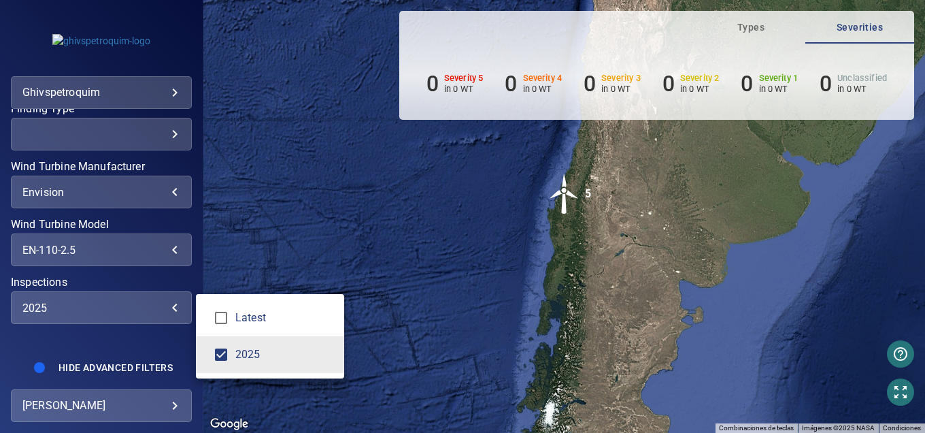
click at [163, 331] on div "Inspections" at bounding box center [462, 216] width 925 height 433
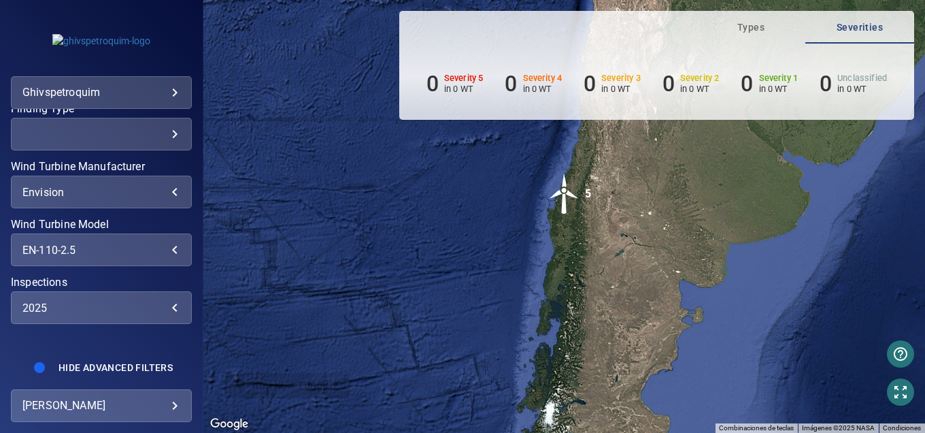
click at [97, 404] on body "**********" at bounding box center [462, 216] width 925 height 433
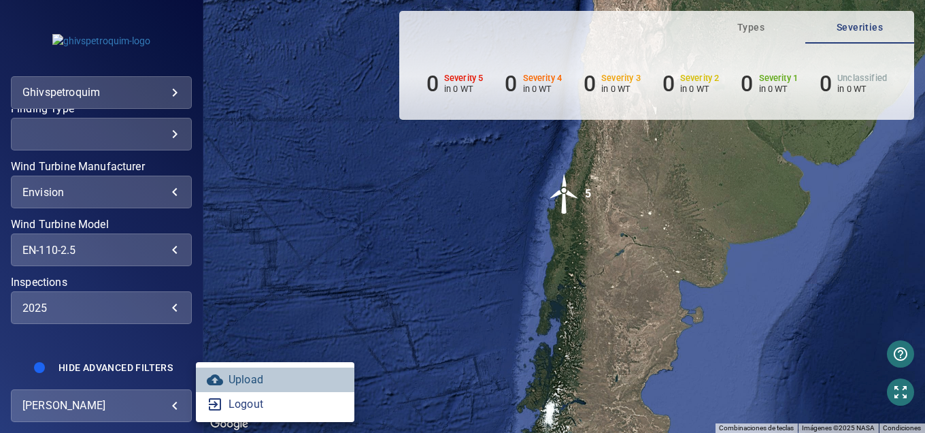
click at [235, 381] on link "Upload" at bounding box center [275, 379] width 159 height 24
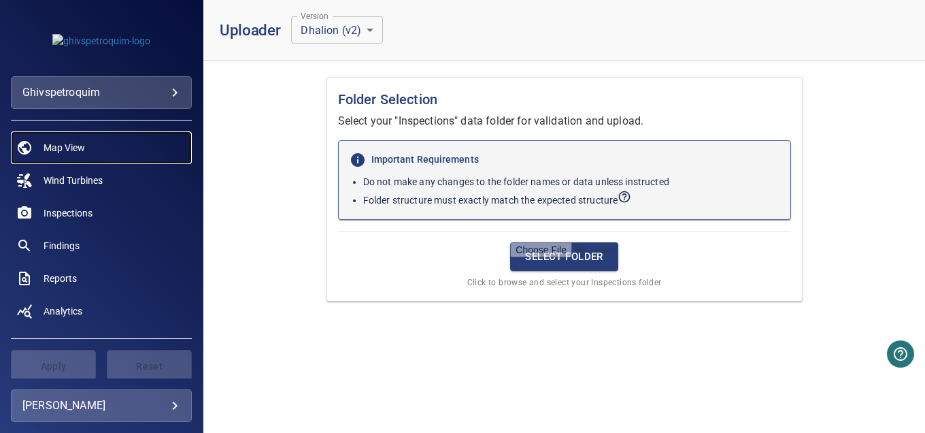
click at [46, 156] on link "Map View" at bounding box center [101, 147] width 181 height 33
